Goal: Task Accomplishment & Management: Use online tool/utility

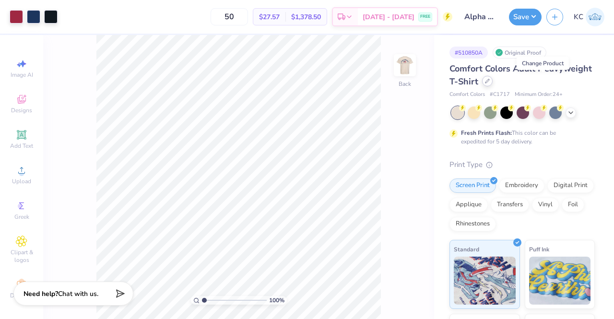
click at [493, 82] on div at bounding box center [487, 81] width 11 height 11
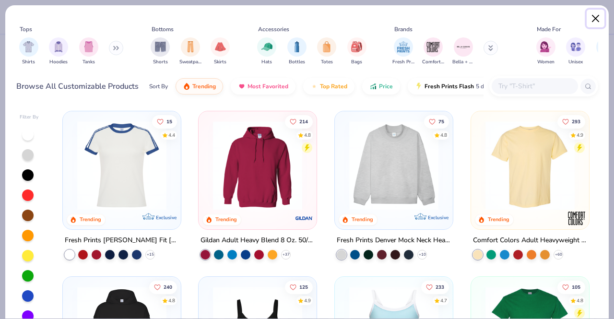
click at [600, 16] on button "Close" at bounding box center [596, 19] width 18 height 18
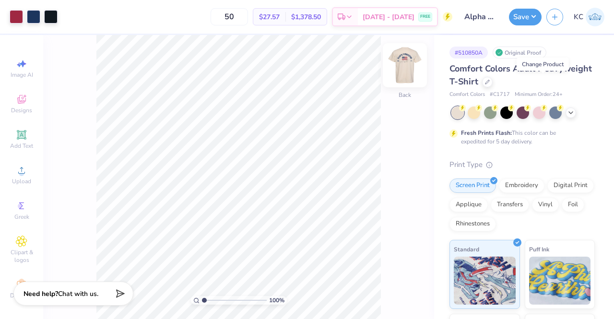
click at [404, 68] on img at bounding box center [405, 65] width 38 height 38
click at [555, 19] on icon "button" at bounding box center [555, 16] width 8 height 8
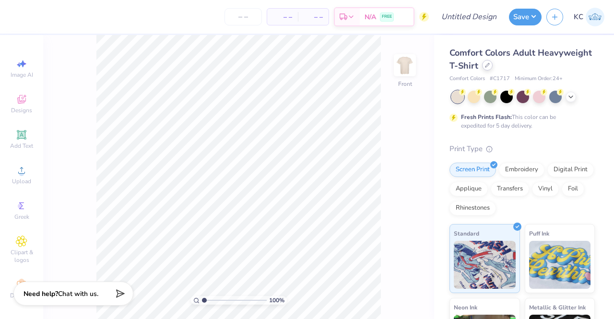
click at [493, 66] on div at bounding box center [487, 65] width 11 height 11
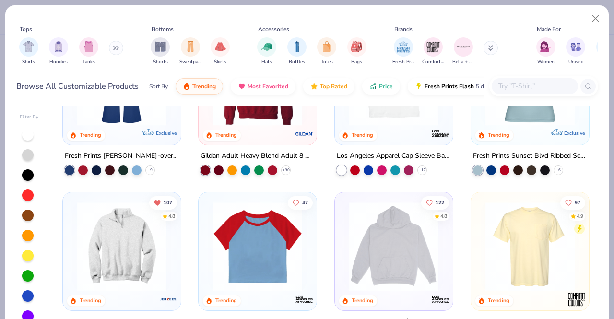
scroll to position [851, 0]
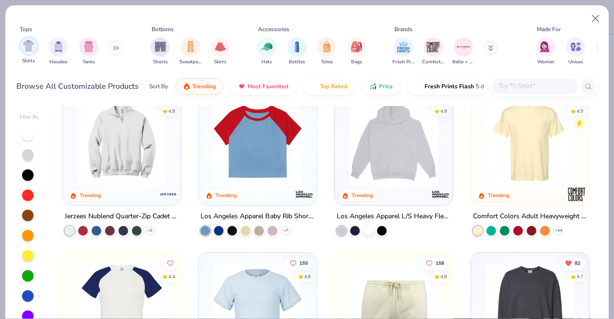
click at [30, 53] on div "filter for Shirts" at bounding box center [28, 45] width 19 height 19
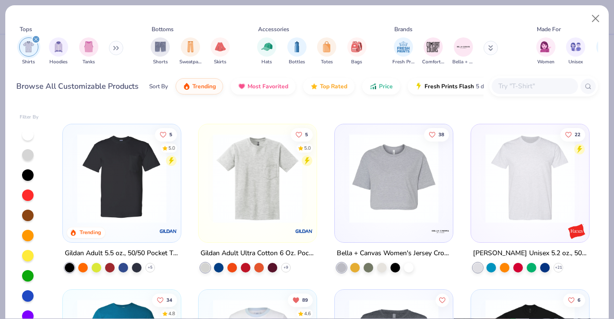
scroll to position [853, 0]
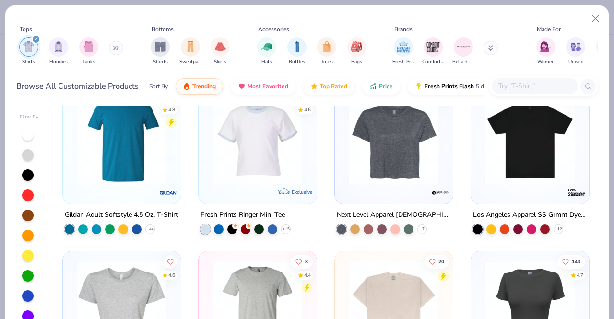
click at [36, 39] on icon "filter for Shirts" at bounding box center [36, 39] width 3 height 3
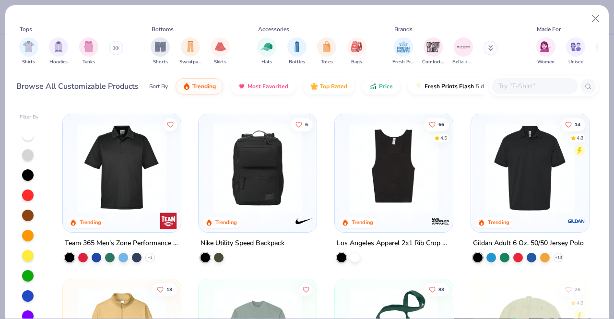
scroll to position [1652, 0]
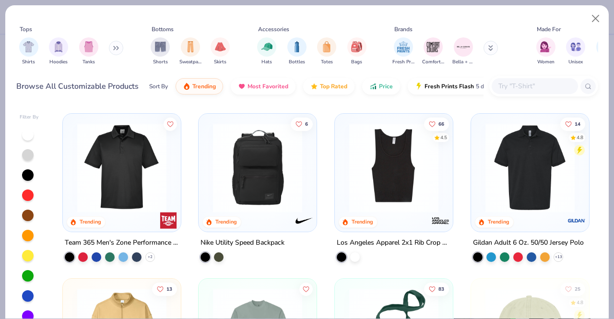
click at [130, 186] on img at bounding box center [121, 167] width 99 height 89
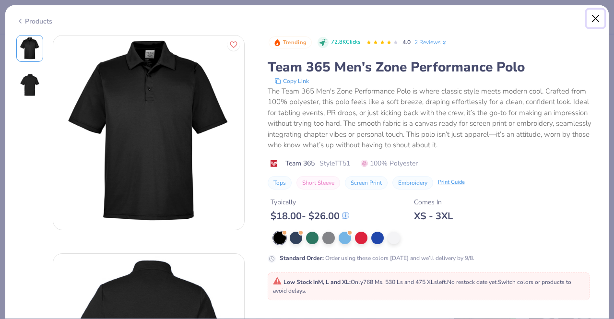
click at [600, 20] on button "Close" at bounding box center [596, 19] width 18 height 18
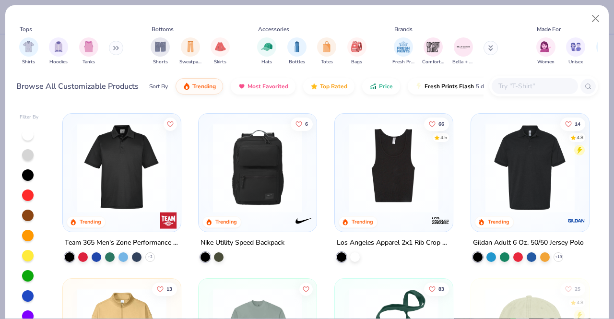
click at [492, 183] on img at bounding box center [530, 167] width 99 height 89
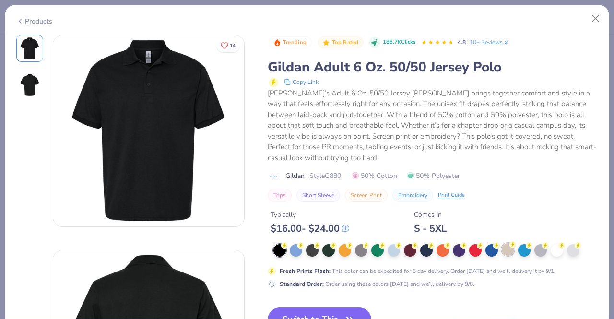
click at [510, 248] on div at bounding box center [508, 249] width 12 height 12
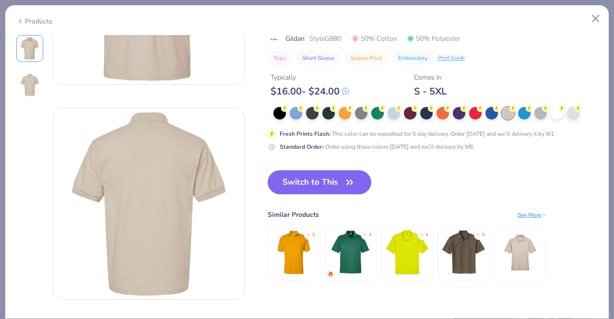
scroll to position [164, 0]
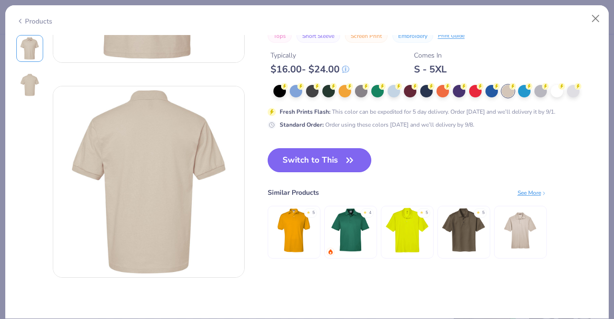
click at [328, 156] on button "Switch to This" at bounding box center [320, 160] width 104 height 24
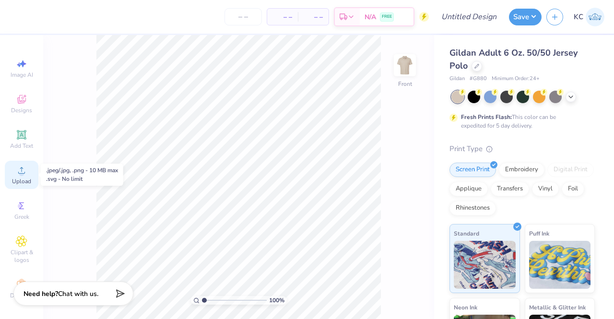
click at [6, 186] on div "Upload" at bounding box center [22, 175] width 34 height 28
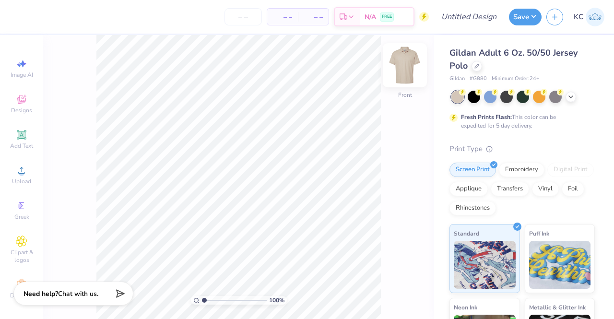
click at [404, 66] on img at bounding box center [405, 65] width 38 height 38
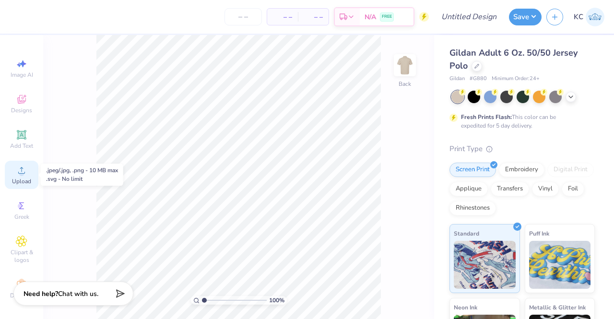
click at [20, 169] on icon at bounding box center [22, 171] width 12 height 12
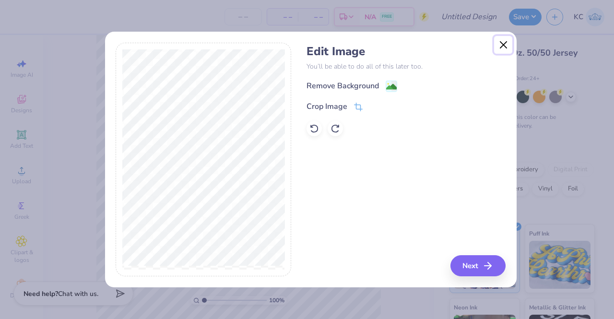
click at [504, 44] on button "Close" at bounding box center [503, 45] width 18 height 18
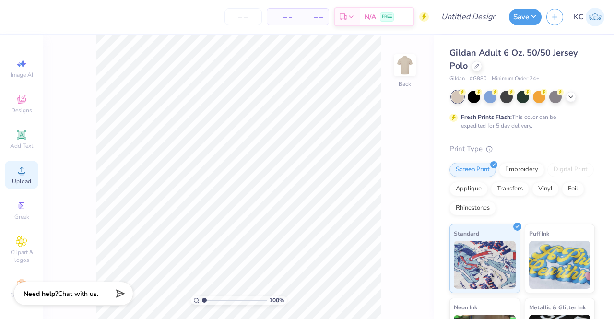
click at [22, 169] on icon at bounding box center [22, 171] width 12 height 12
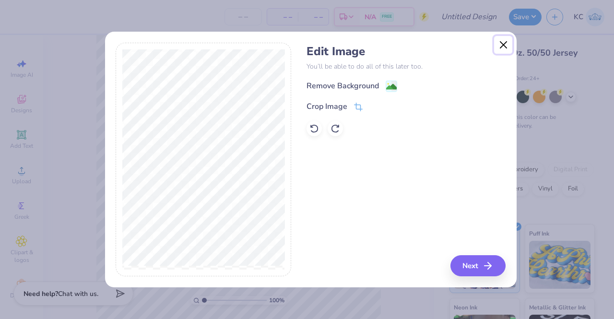
click at [508, 47] on button "Close" at bounding box center [503, 45] width 18 height 18
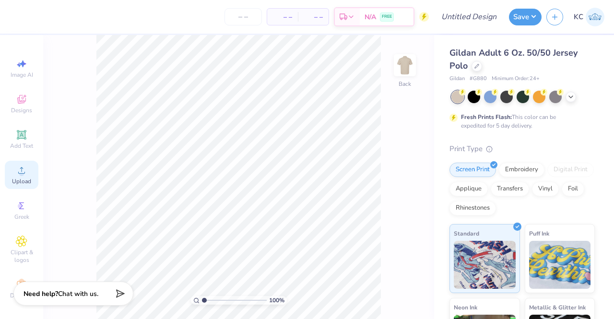
click at [13, 176] on div "Upload" at bounding box center [22, 175] width 34 height 28
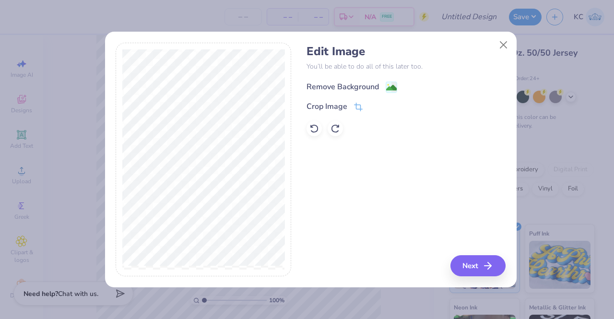
click at [381, 83] on div "Remove Background" at bounding box center [352, 87] width 91 height 12
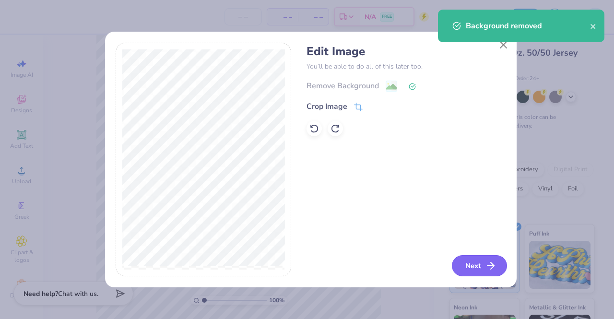
click at [470, 267] on button "Next" at bounding box center [479, 265] width 55 height 21
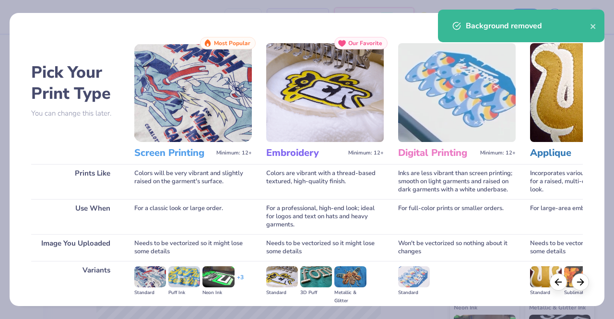
scroll to position [111, 0]
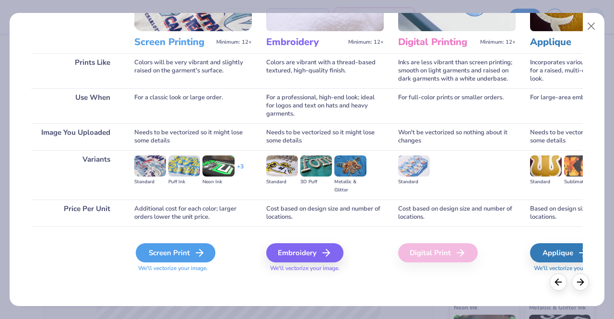
click at [172, 252] on div "Screen Print" at bounding box center [176, 252] width 80 height 19
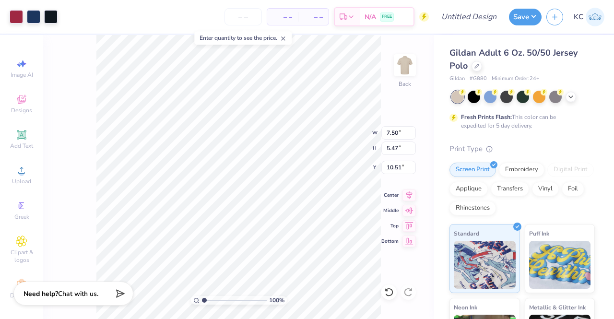
type input "5.19"
type input "3.79"
type input "3.00"
type input "4.41"
type input "3.22"
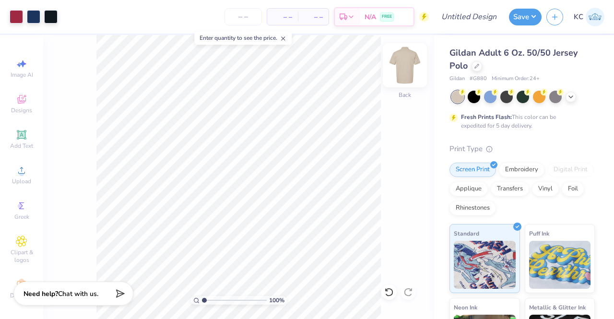
click at [406, 68] on img at bounding box center [405, 65] width 38 height 38
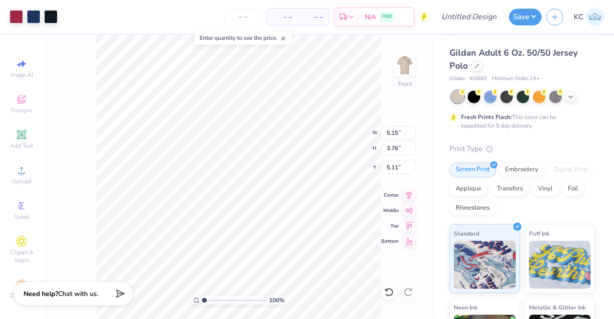
type input "3.00"
type input "9.87"
type input "7.19"
type input "12.44"
type input "9.07"
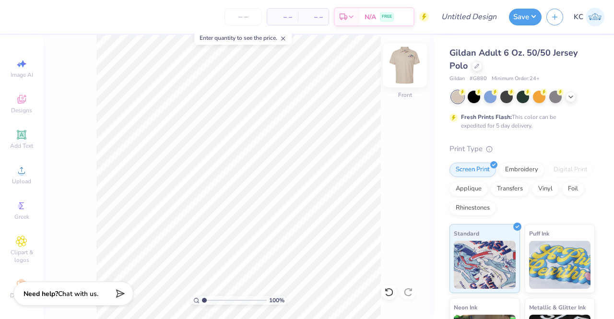
click at [405, 69] on img at bounding box center [405, 65] width 38 height 38
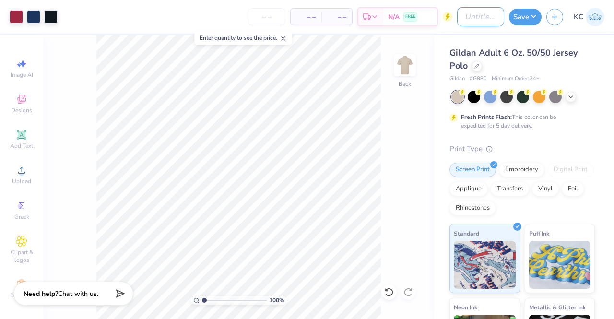
click at [474, 15] on input "Design Title" at bounding box center [480, 16] width 47 height 19
type input "Aphi Dads Wknd Polo"
click at [525, 20] on button "Save" at bounding box center [525, 15] width 33 height 17
type input "0"
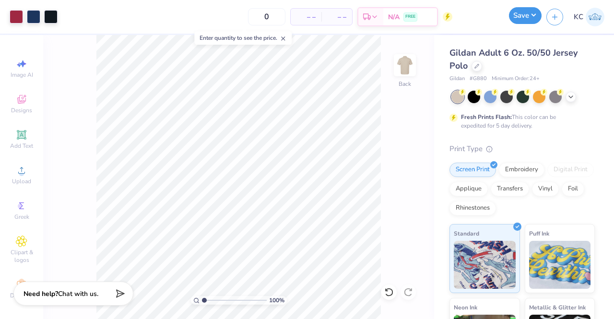
scroll to position [0, 0]
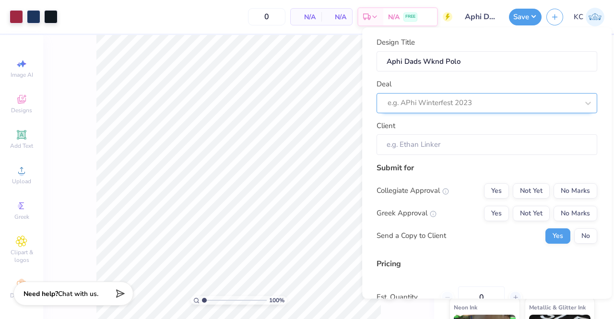
click at [436, 102] on div at bounding box center [483, 103] width 191 height 13
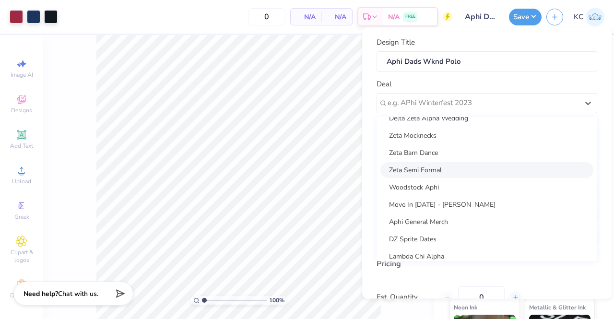
scroll to position [156, 0]
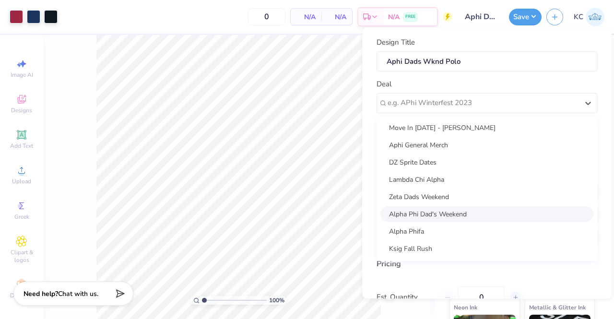
click at [470, 212] on div "Alpha Phi Dad's Weekend" at bounding box center [487, 214] width 213 height 16
type input "[PERSON_NAME]"
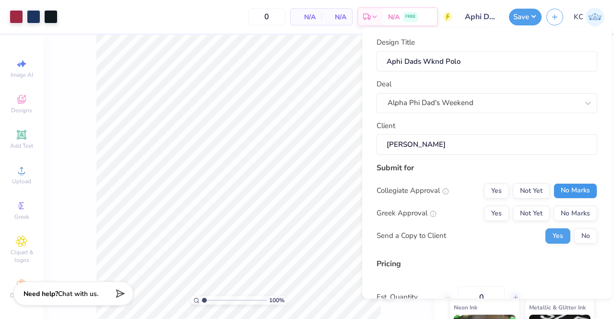
click at [563, 193] on button "No Marks" at bounding box center [576, 190] width 44 height 15
click at [499, 214] on button "Yes" at bounding box center [496, 213] width 25 height 15
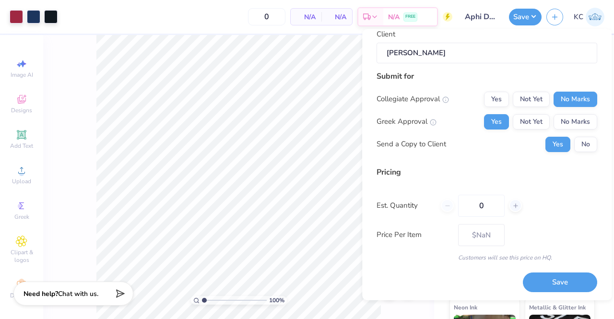
scroll to position [92, 0]
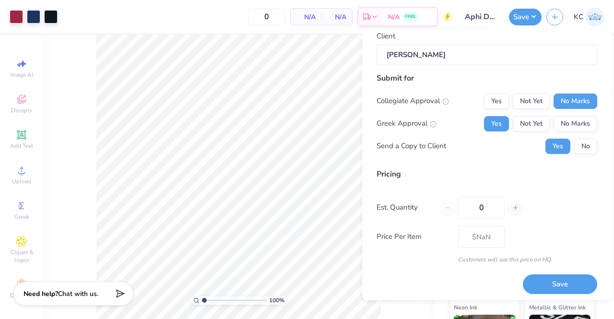
drag, startPoint x: 486, startPoint y: 205, endPoint x: 453, endPoint y: 206, distance: 32.6
click at [453, 206] on div "0" at bounding box center [481, 207] width 81 height 22
type input "50"
type input "$20.89"
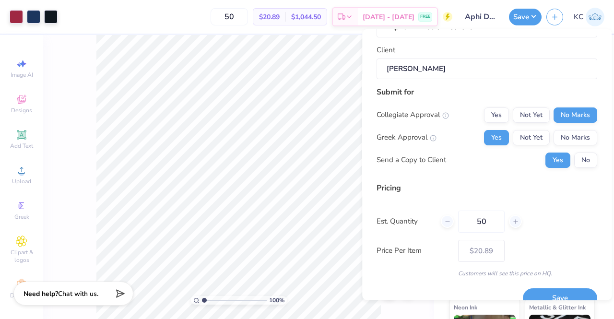
scroll to position [94, 0]
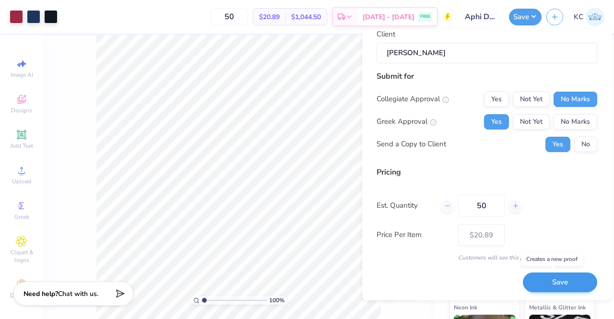
type input "50"
click at [536, 283] on button "Save" at bounding box center [560, 283] width 74 height 20
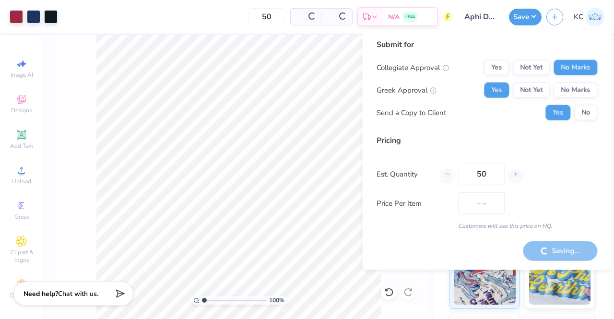
type input "$20.89"
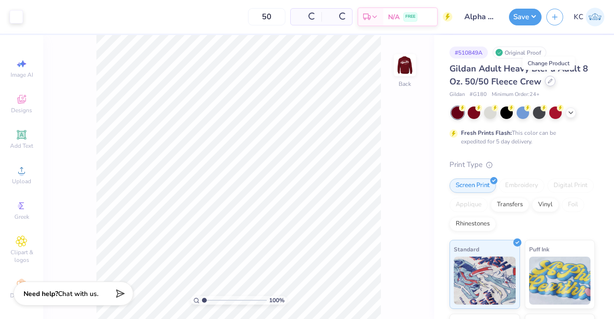
click at [551, 82] on icon at bounding box center [550, 81] width 5 height 5
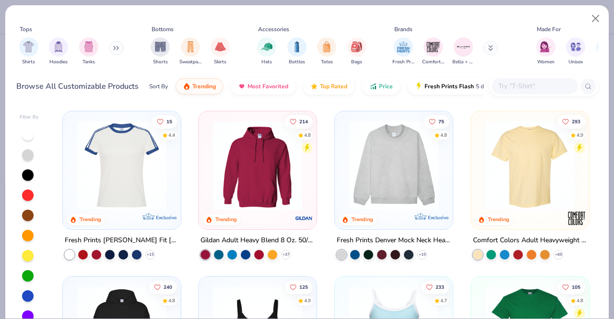
scroll to position [90, 0]
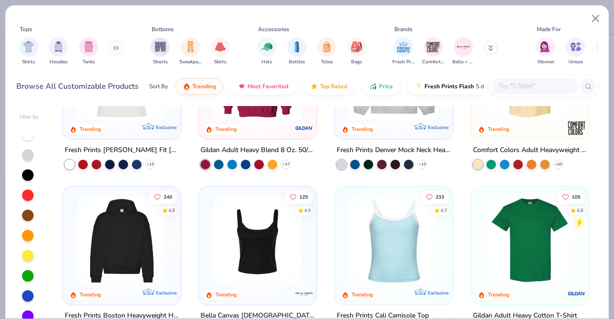
click at [501, 129] on div "293 4.9 Trending" at bounding box center [530, 80] width 118 height 118
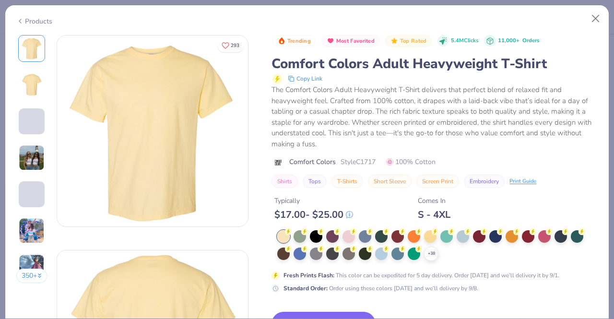
click at [477, 234] on div at bounding box center [479, 236] width 12 height 12
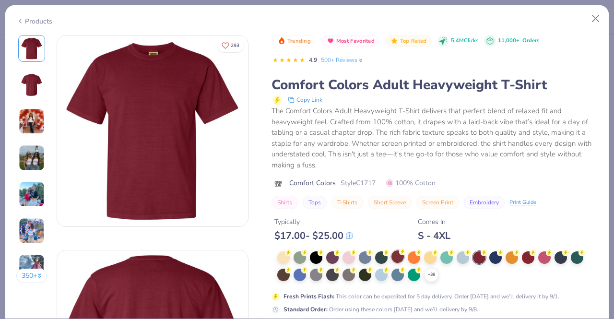
click at [402, 259] on div at bounding box center [398, 256] width 12 height 12
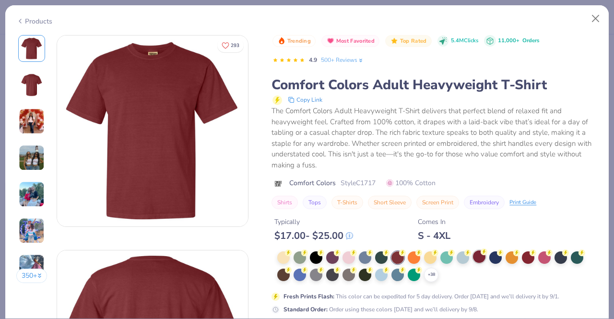
click at [480, 258] on div at bounding box center [479, 256] width 12 height 12
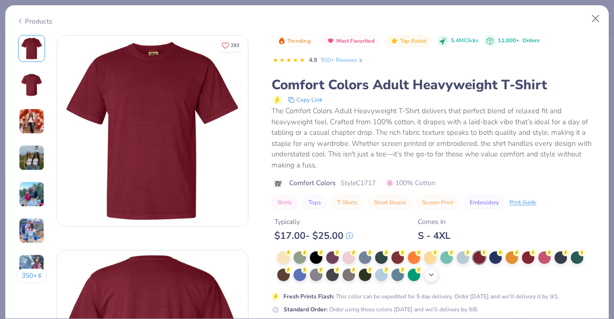
click at [430, 277] on icon at bounding box center [432, 275] width 8 height 8
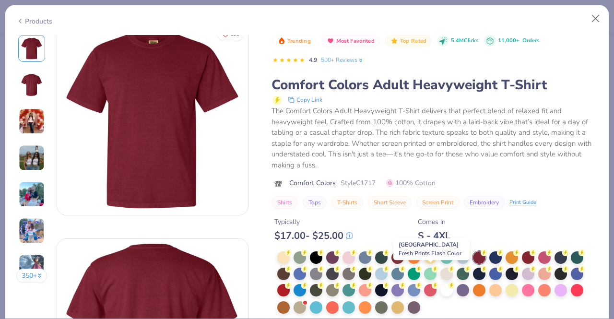
scroll to position [13, 0]
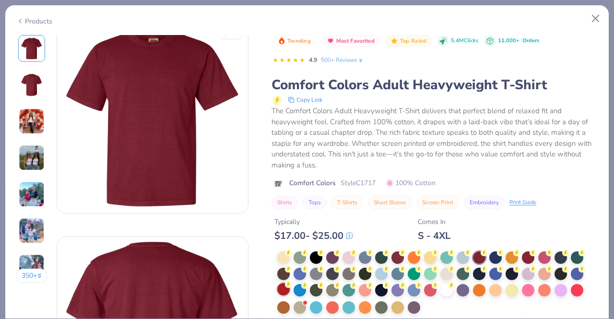
click at [286, 289] on div at bounding box center [283, 289] width 12 height 12
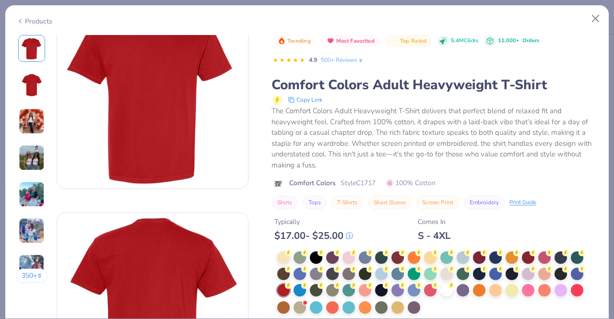
scroll to position [37, 0]
click at [482, 255] on div at bounding box center [479, 256] width 12 height 12
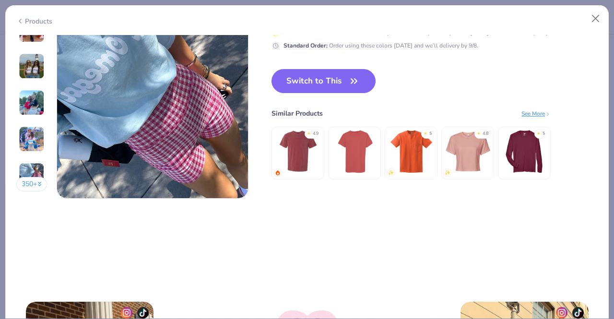
scroll to position [1218, 0]
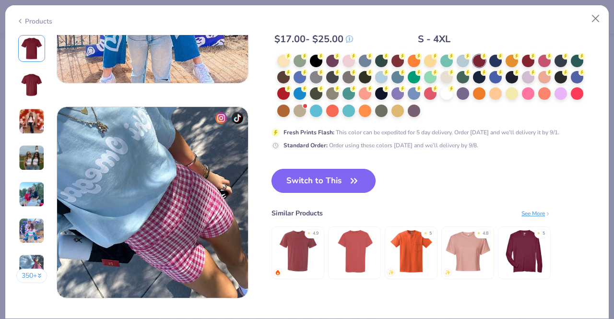
click at [304, 184] on button "Switch to This" at bounding box center [324, 181] width 104 height 24
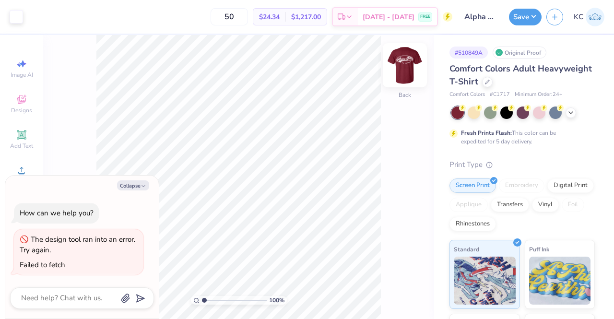
click at [404, 70] on img at bounding box center [405, 65] width 38 height 38
click at [404, 66] on img at bounding box center [405, 65] width 38 height 38
click at [523, 17] on button "Save" at bounding box center [525, 15] width 33 height 17
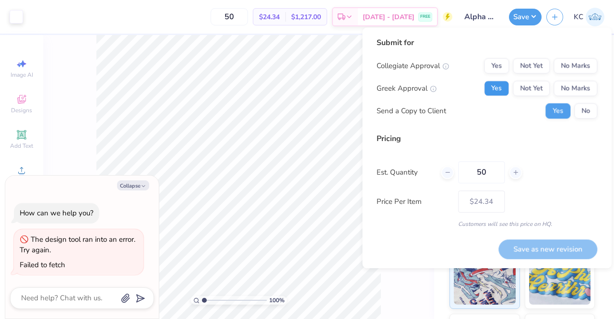
click at [503, 90] on button "Yes" at bounding box center [496, 88] width 25 height 15
click at [568, 67] on button "No Marks" at bounding box center [576, 65] width 44 height 15
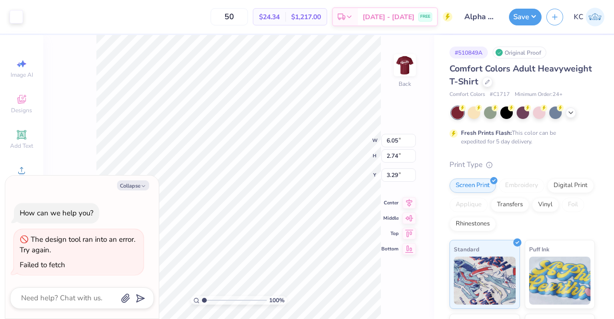
type textarea "x"
type input "5.67"
type input "2.57"
click at [388, 294] on icon at bounding box center [389, 292] width 10 height 10
click at [388, 294] on div "100 % Back" at bounding box center [238, 177] width 391 height 284
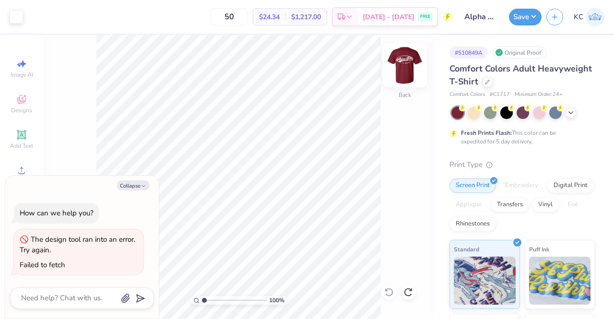
click at [409, 71] on img at bounding box center [405, 65] width 38 height 38
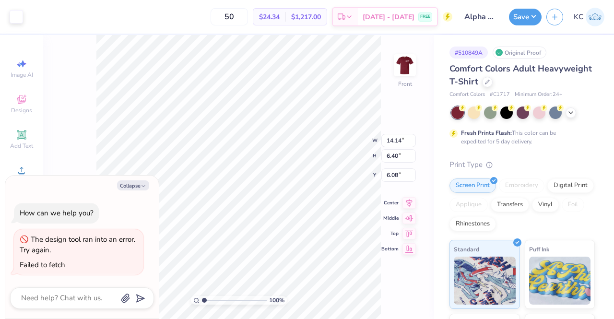
type textarea "x"
type input "3.00"
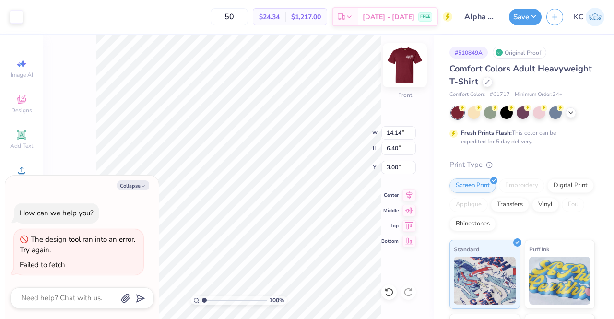
type textarea "x"
type input "5.37"
click at [328, 143] on div "100 % Front W 14.14 H 6.40 Y 5.37 Center Middle Top Bottom" at bounding box center [238, 177] width 391 height 284
click at [409, 67] on img at bounding box center [405, 65] width 38 height 38
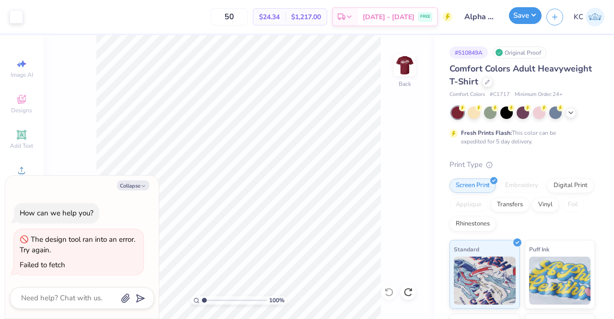
click at [529, 22] on button "Save" at bounding box center [525, 15] width 33 height 17
type textarea "x"
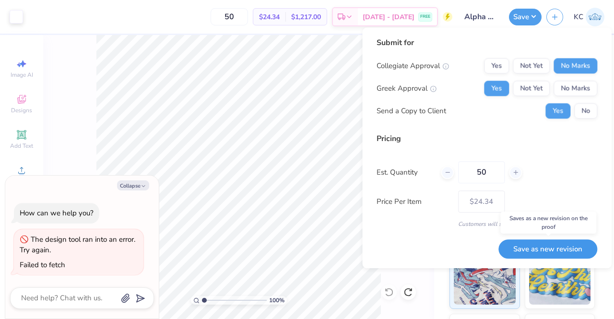
click at [556, 244] on button "Save as new revision" at bounding box center [548, 249] width 99 height 20
type input "$24.34"
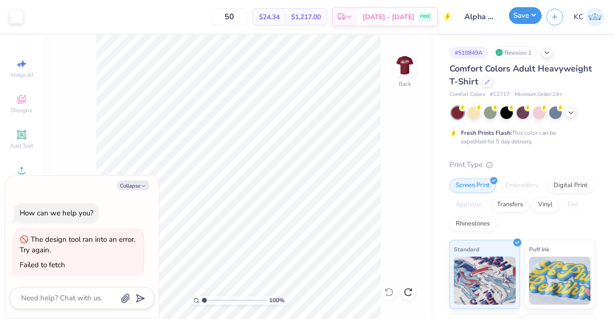
click at [530, 19] on button "Save" at bounding box center [525, 15] width 33 height 17
type textarea "x"
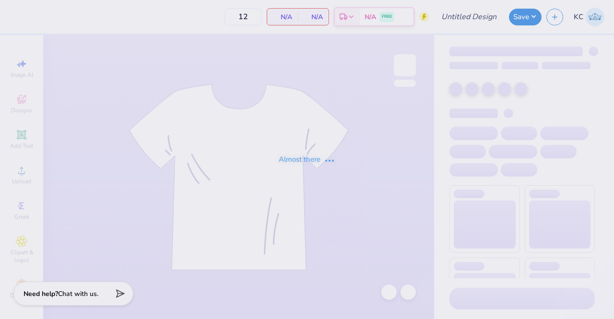
type input "Alpha Phi: Dads Wknd"
type input "50"
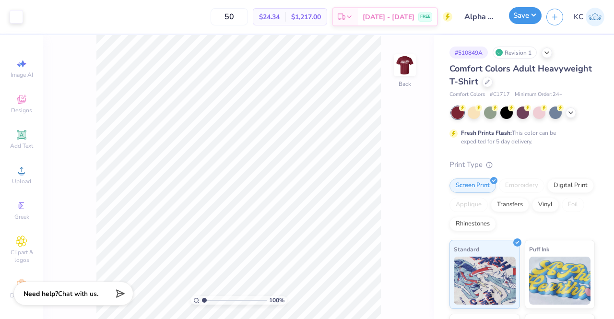
click at [528, 18] on button "Save" at bounding box center [525, 15] width 33 height 17
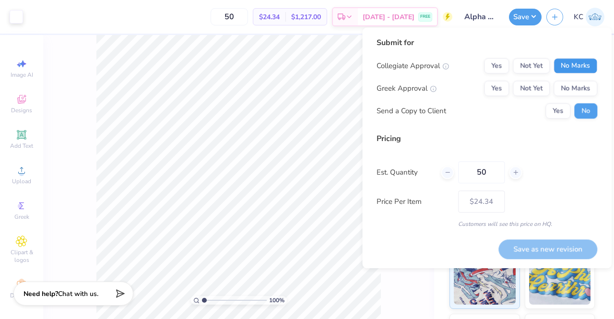
click at [589, 65] on button "No Marks" at bounding box center [576, 65] width 44 height 15
click at [504, 86] on button "Yes" at bounding box center [496, 88] width 25 height 15
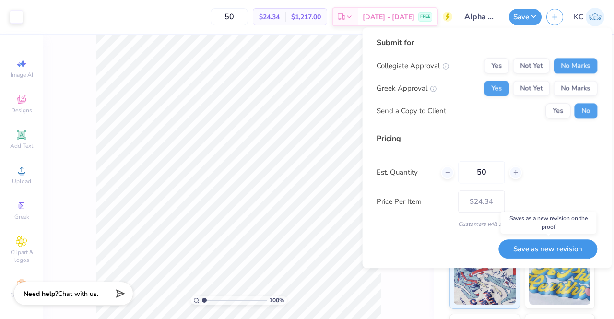
click at [539, 245] on button "Save as new revision" at bounding box center [548, 249] width 99 height 20
type input "$24.34"
